Goal: Information Seeking & Learning: Learn about a topic

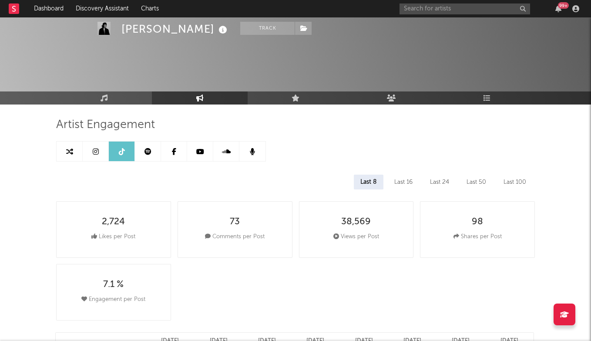
select select "6m"
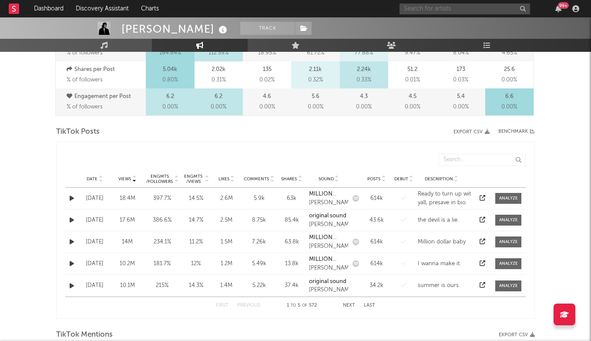
click at [441, 11] on input "text" at bounding box center [465, 8] width 131 height 11
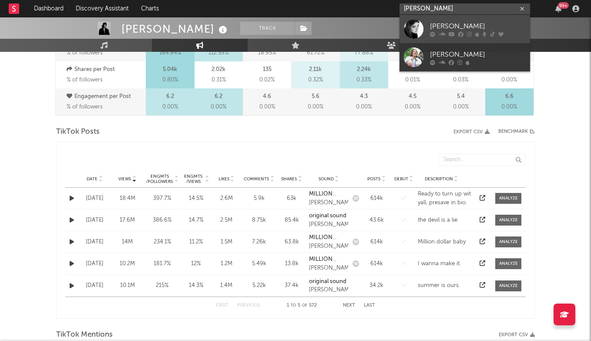
type input "[PERSON_NAME]"
click at [461, 28] on div "[PERSON_NAME]" at bounding box center [478, 26] width 96 height 10
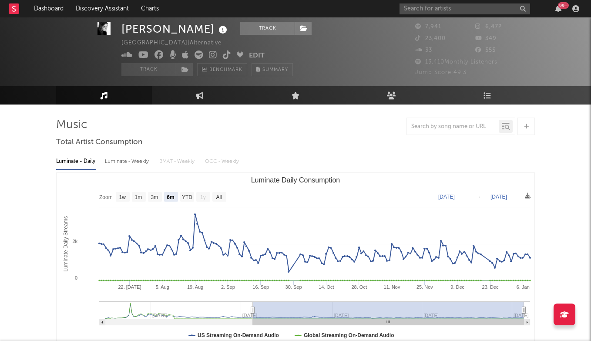
scroll to position [28, 0]
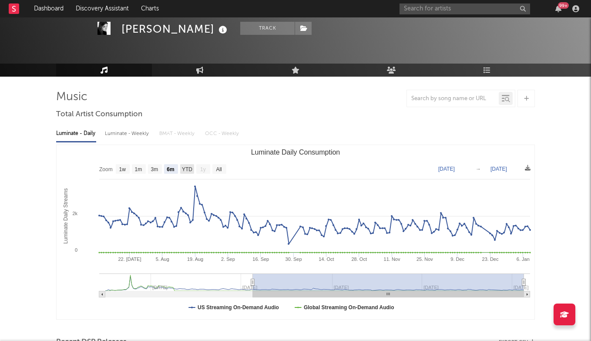
click at [190, 169] on text "YTD" at bounding box center [187, 169] width 10 height 6
select select "YTD"
type input "[DATE]"
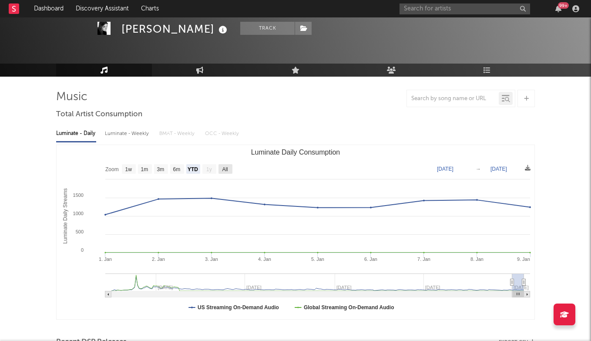
click at [220, 166] on rect "Luminate Daily Consumption" at bounding box center [226, 169] width 14 height 10
select select "All"
type input "[DATE]"
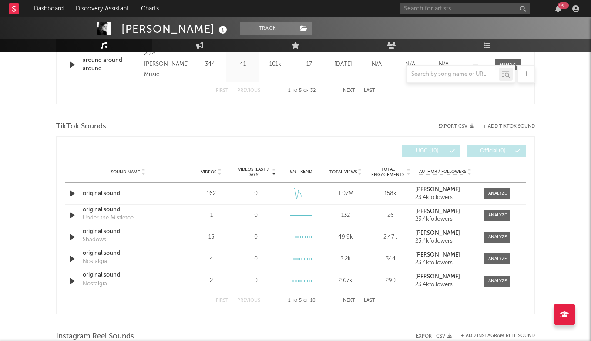
scroll to position [528, 0]
click at [496, 194] on div at bounding box center [498, 193] width 19 height 7
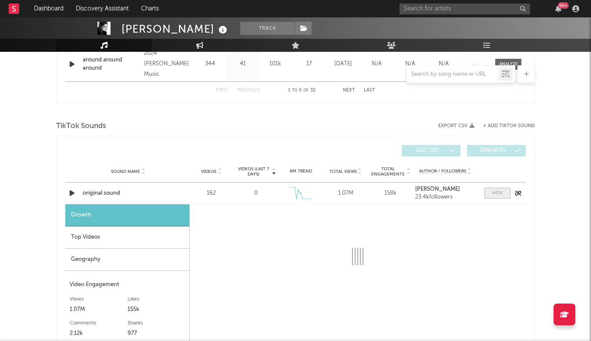
click at [495, 193] on div at bounding box center [497, 193] width 10 height 7
